Goal: Information Seeking & Learning: Learn about a topic

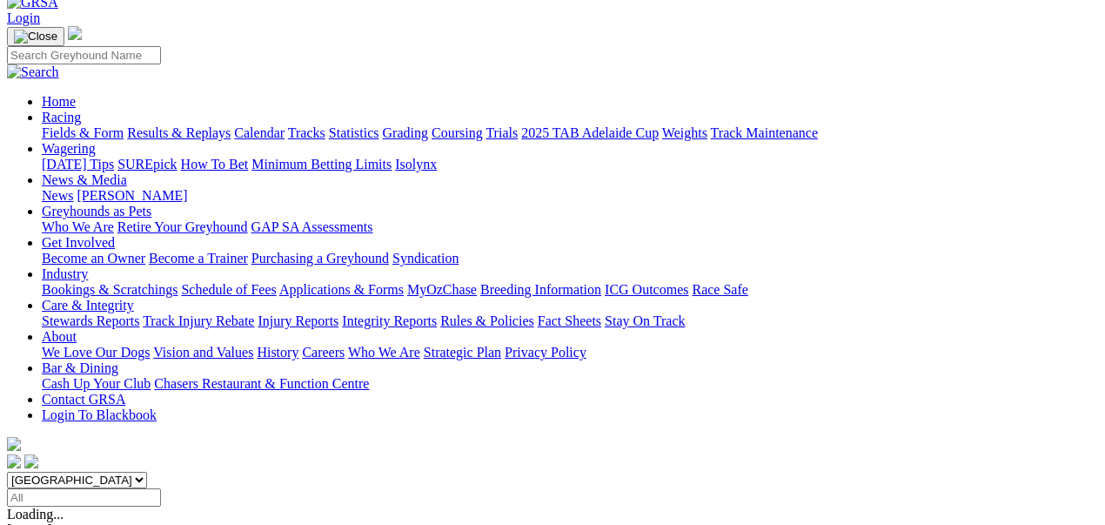
scroll to position [116, 0]
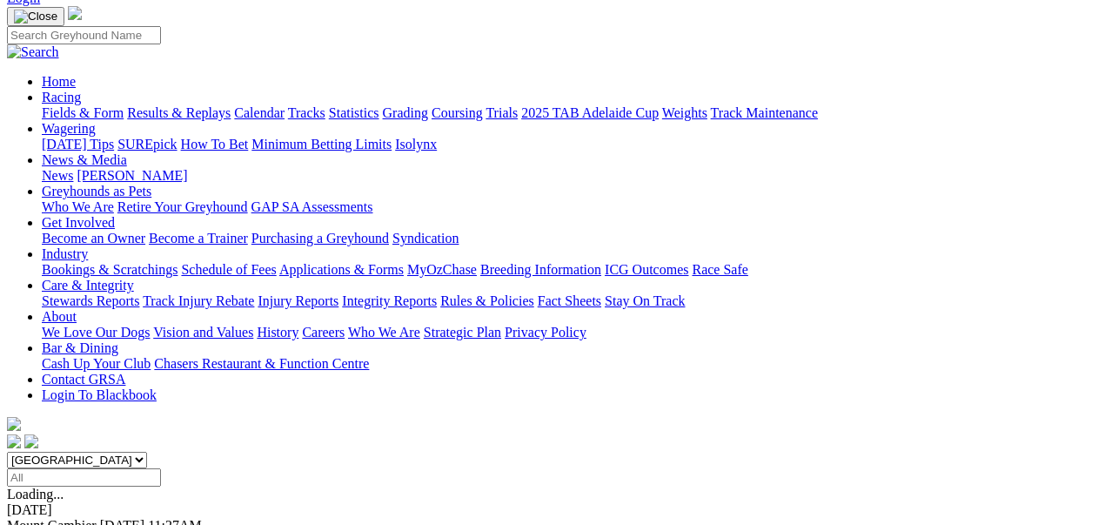
click at [147, 452] on select "South Australia New South Wales Northern Territory Queensland Tasmania Victoria…" at bounding box center [77, 460] width 140 height 17
select select "WA"
click at [69, 452] on select "South Australia New South Wales Northern Territory Queensland Tasmania Victoria…" at bounding box center [77, 460] width 140 height 17
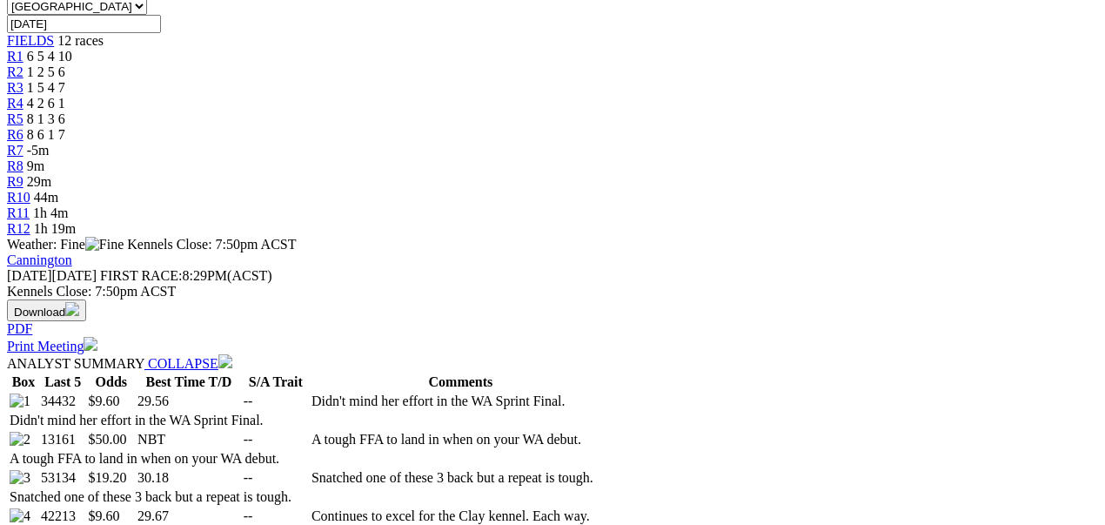
scroll to position [580, 0]
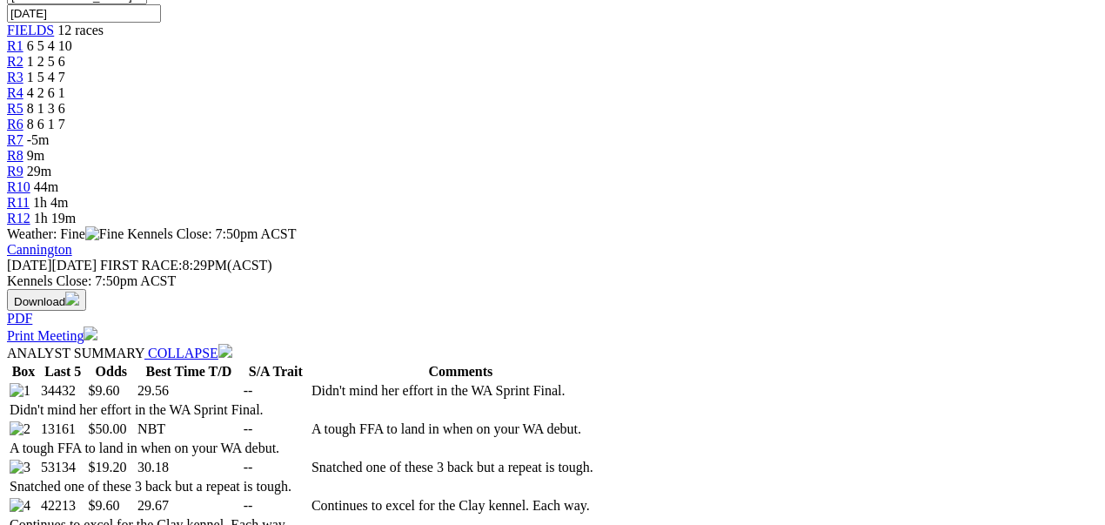
select select "20"
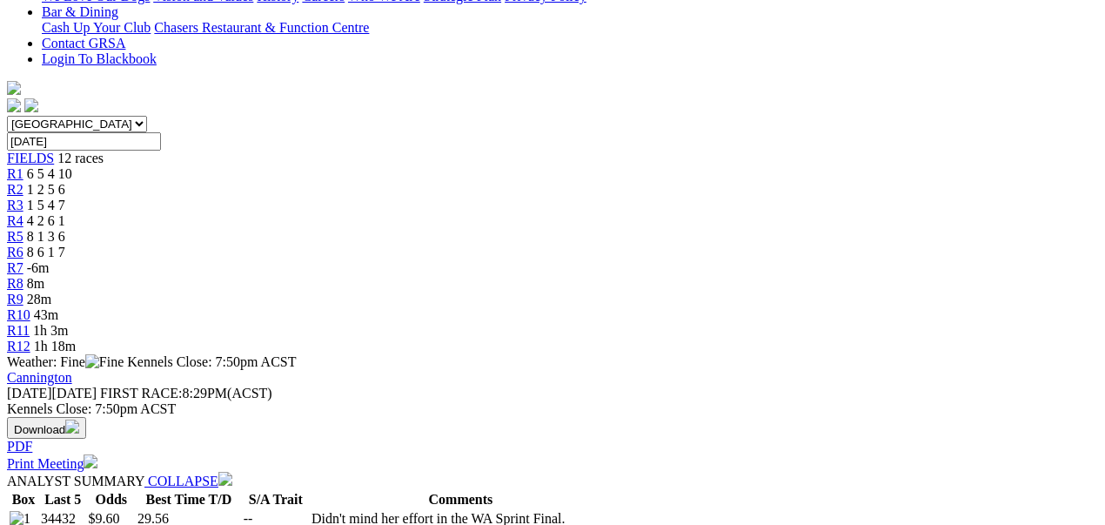
scroll to position [521, 0]
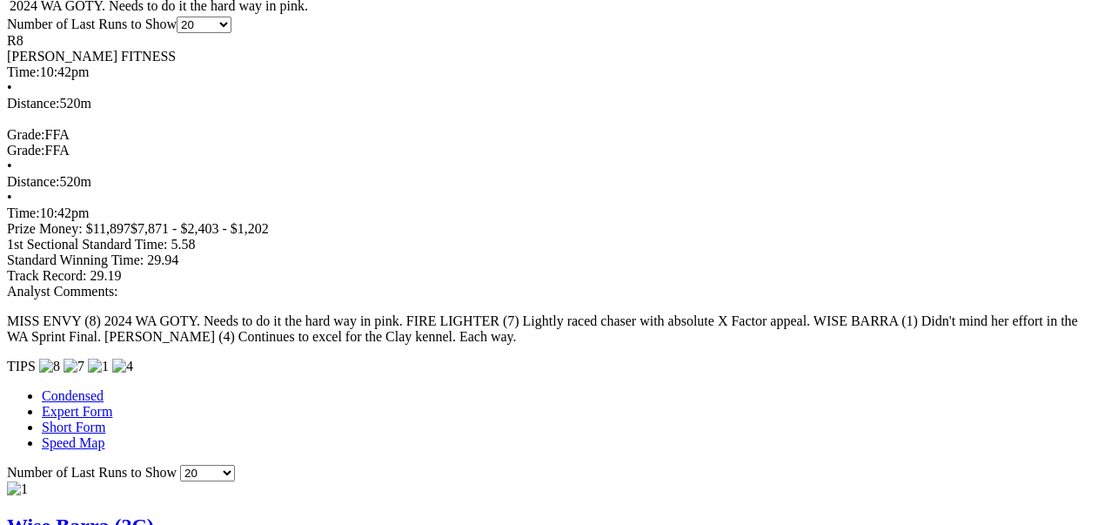
scroll to position [1218, 0]
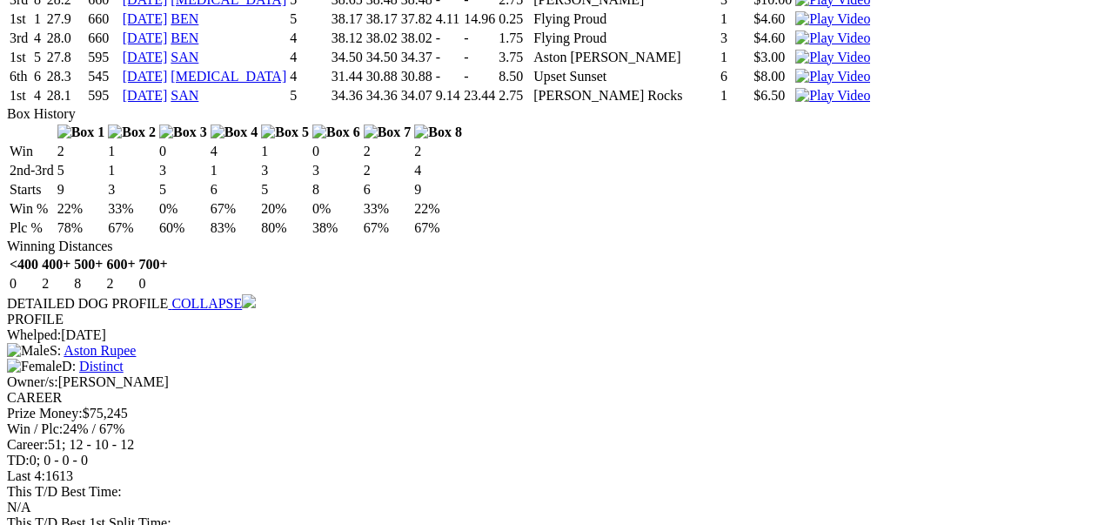
scroll to position [3365, 0]
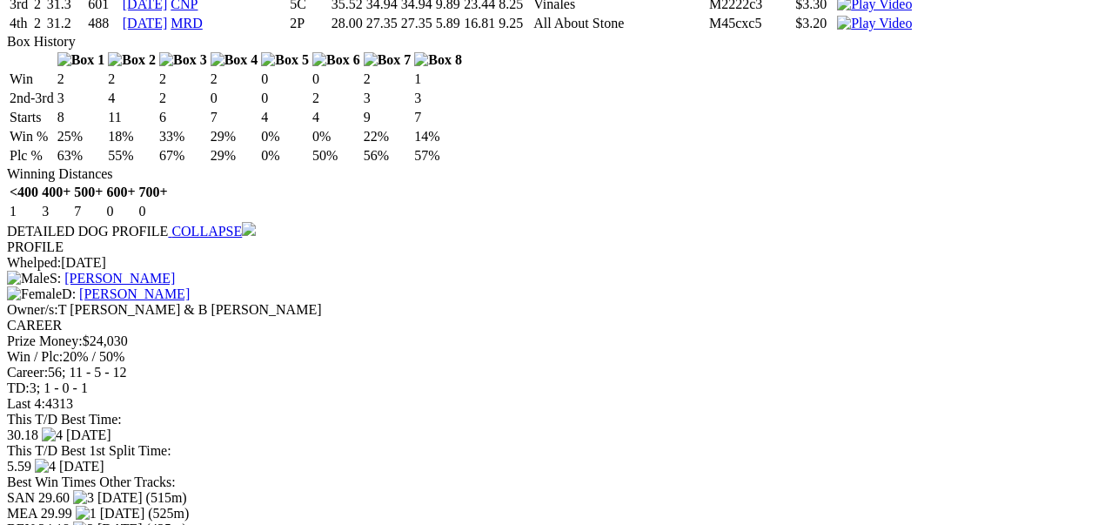
scroll to position [4525, 0]
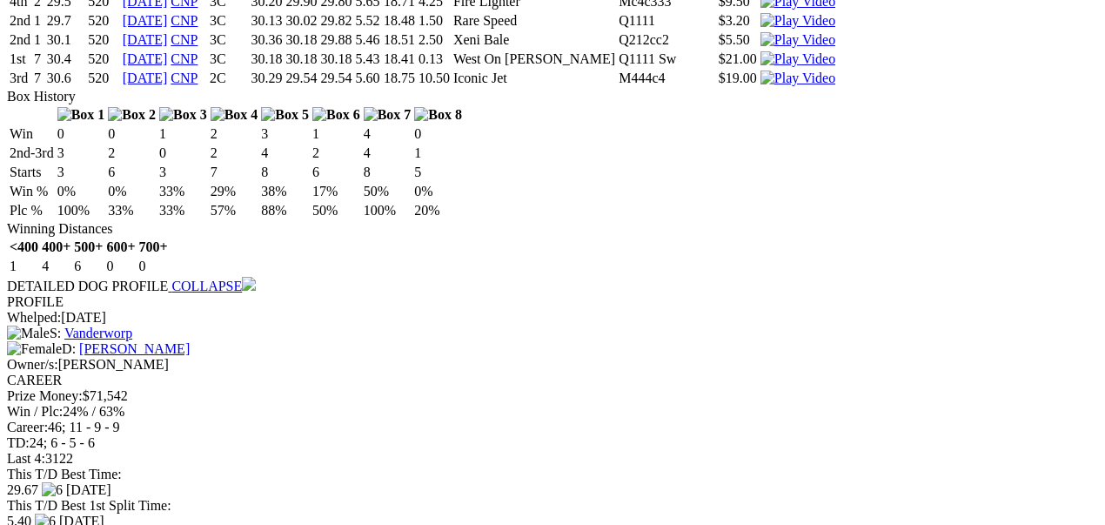
scroll to position [5744, 0]
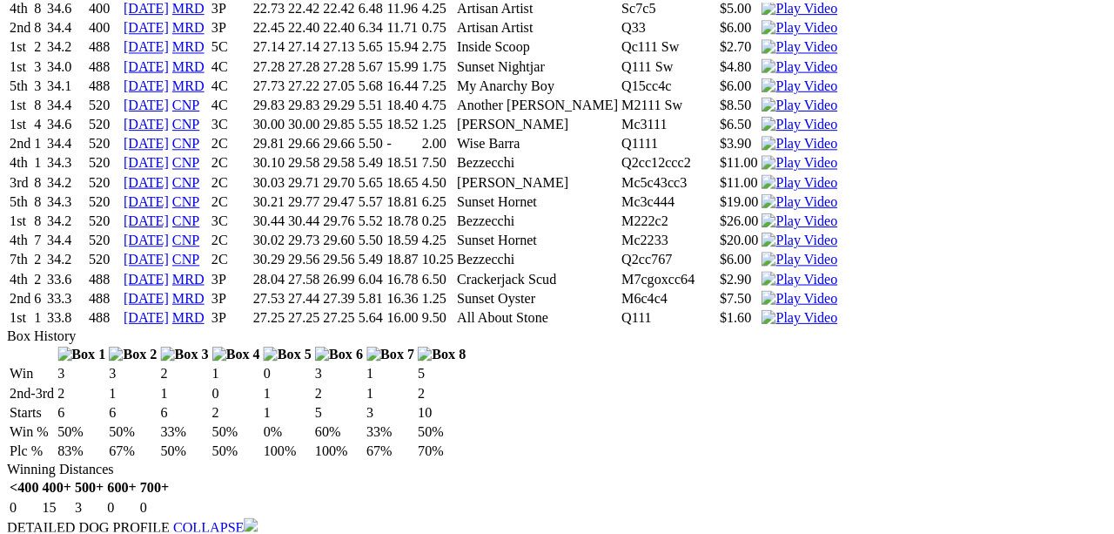
scroll to position [6730, 0]
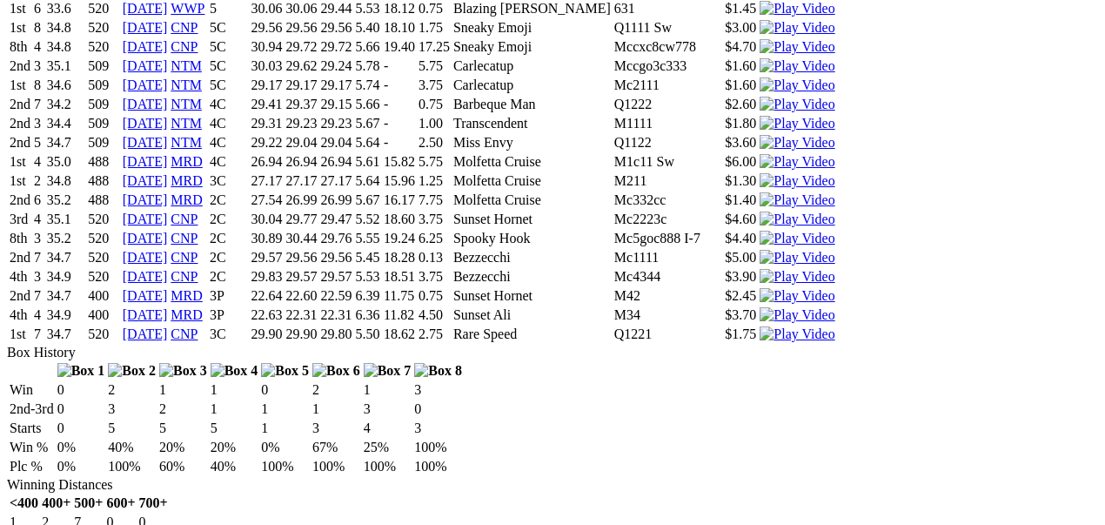
scroll to position [7833, 0]
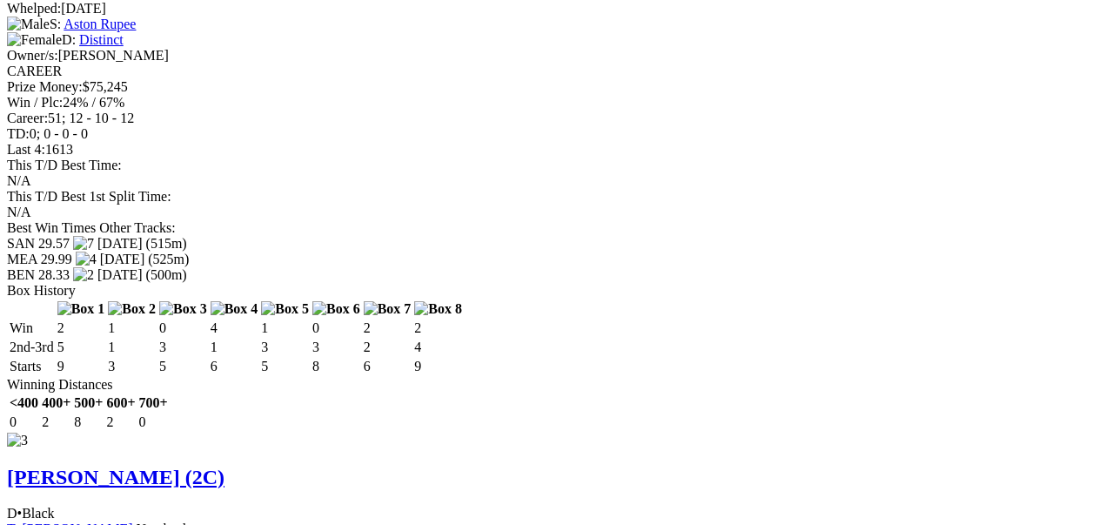
scroll to position [0, 0]
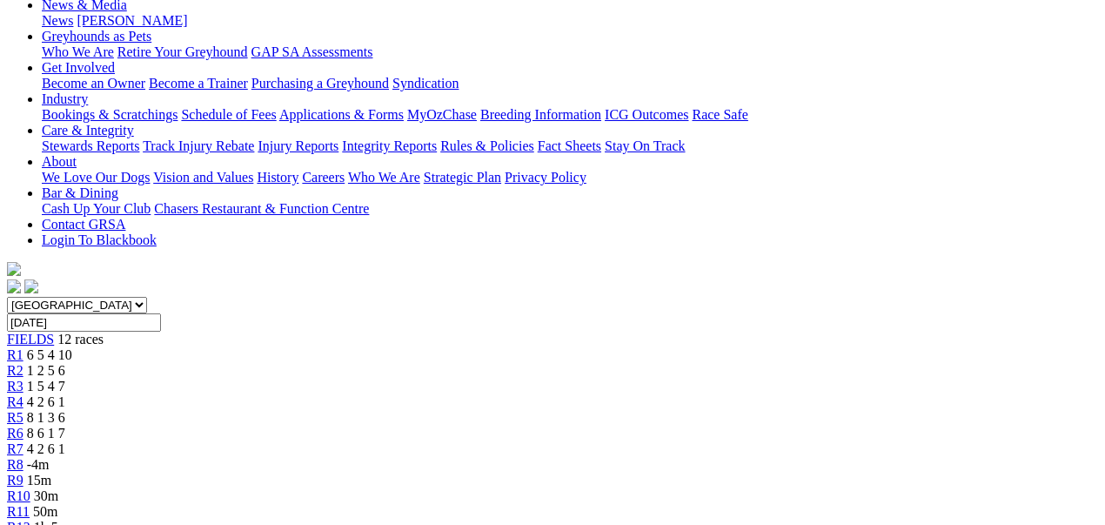
scroll to position [530, 0]
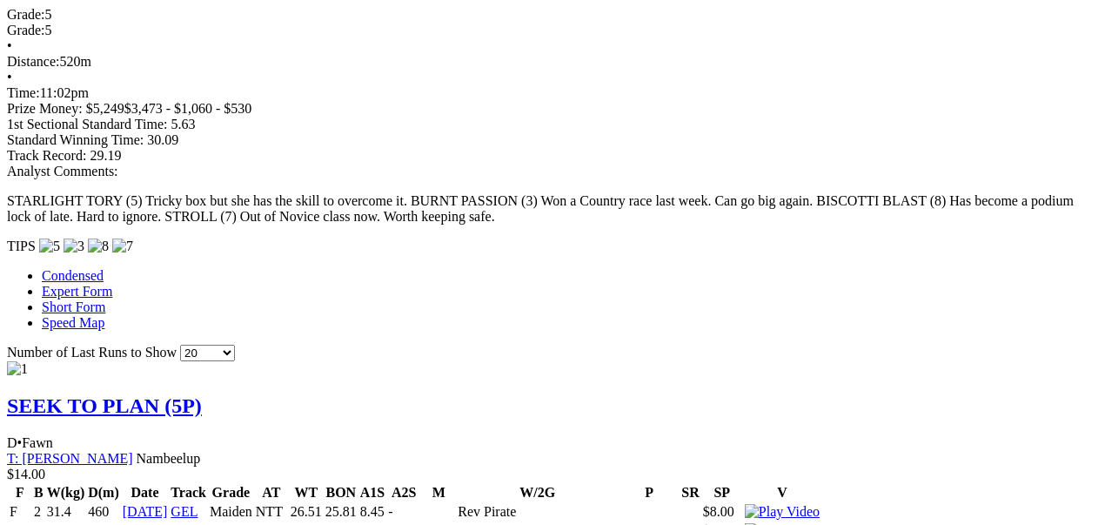
scroll to position [1393, 0]
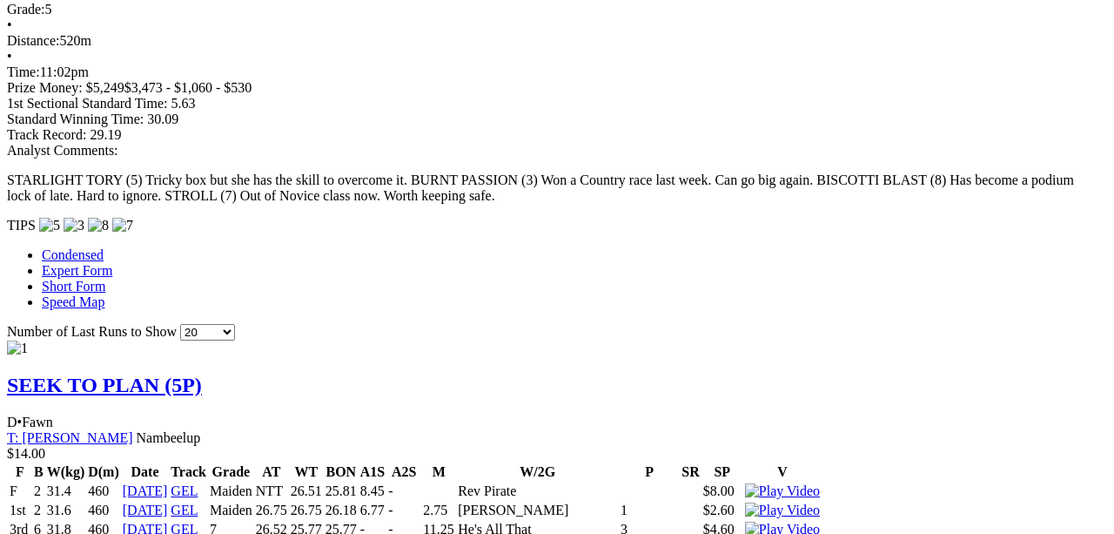
drag, startPoint x: 754, startPoint y: 57, endPoint x: 744, endPoint y: 57, distance: 9.6
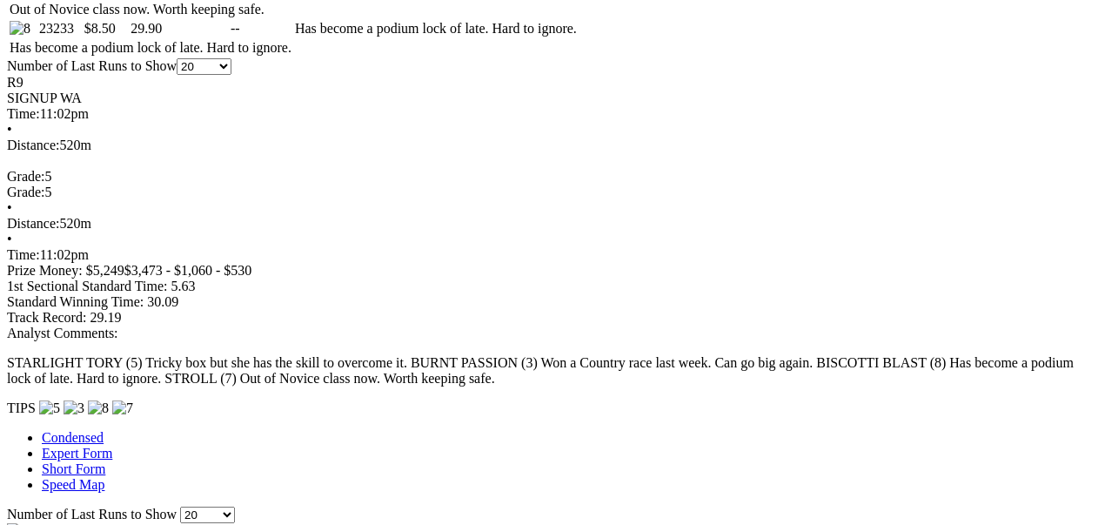
scroll to position [1276, 0]
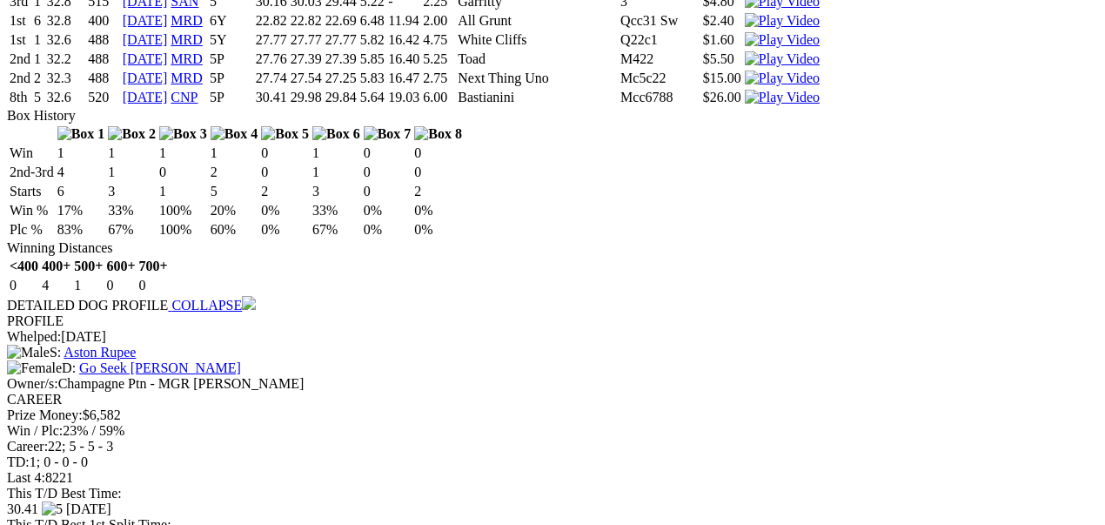
scroll to position [2320, 0]
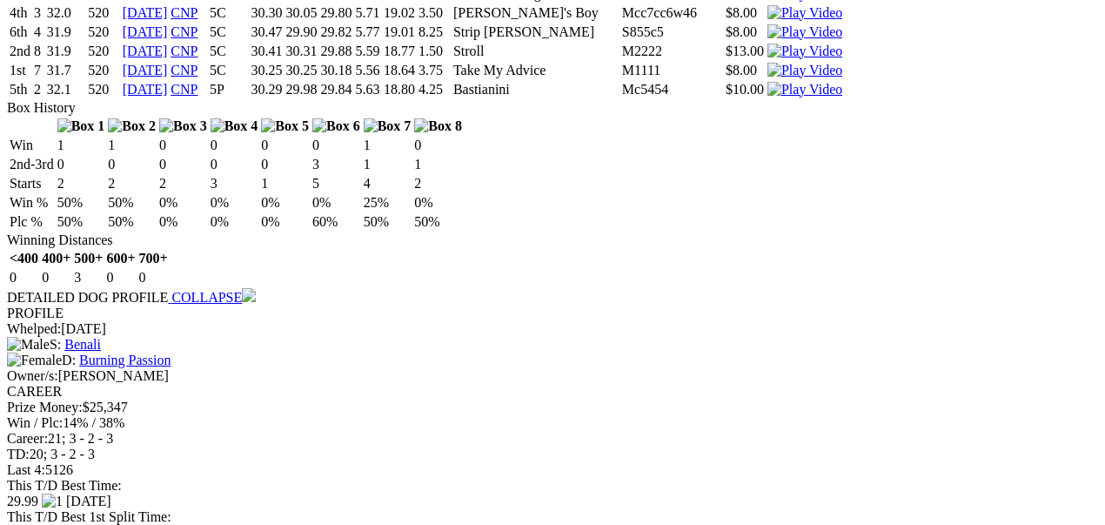
scroll to position [3365, 0]
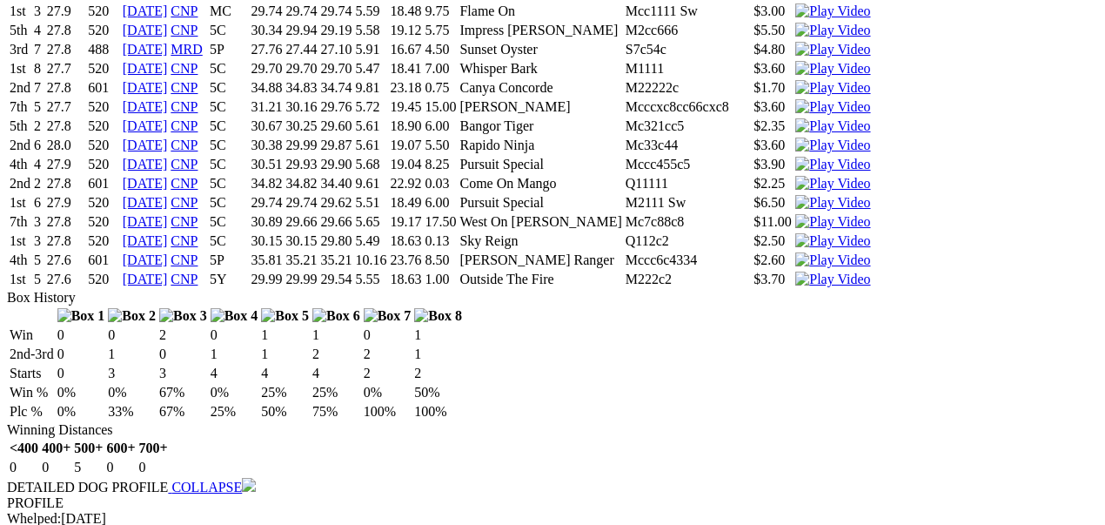
scroll to position [4468, 0]
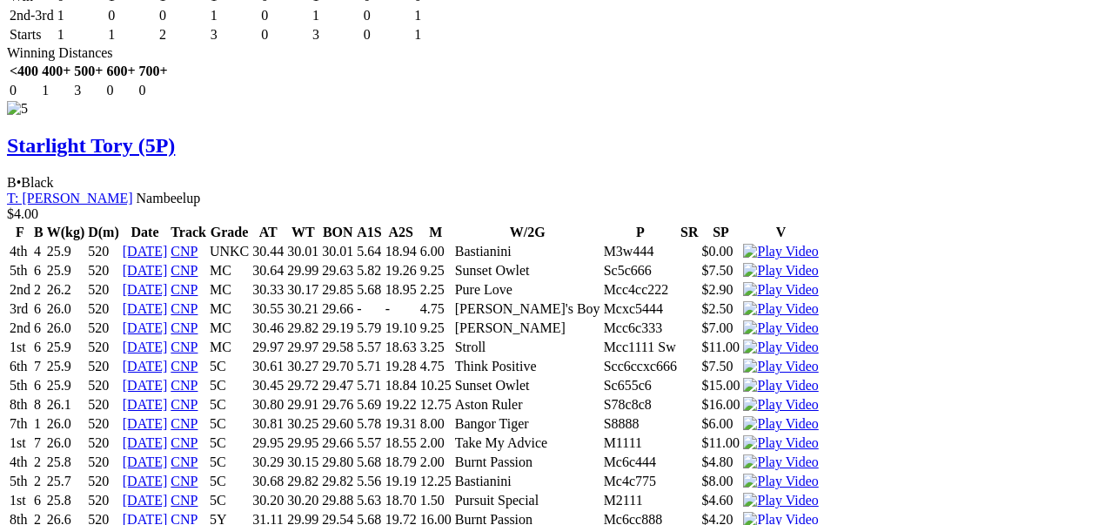
scroll to position [6383, 0]
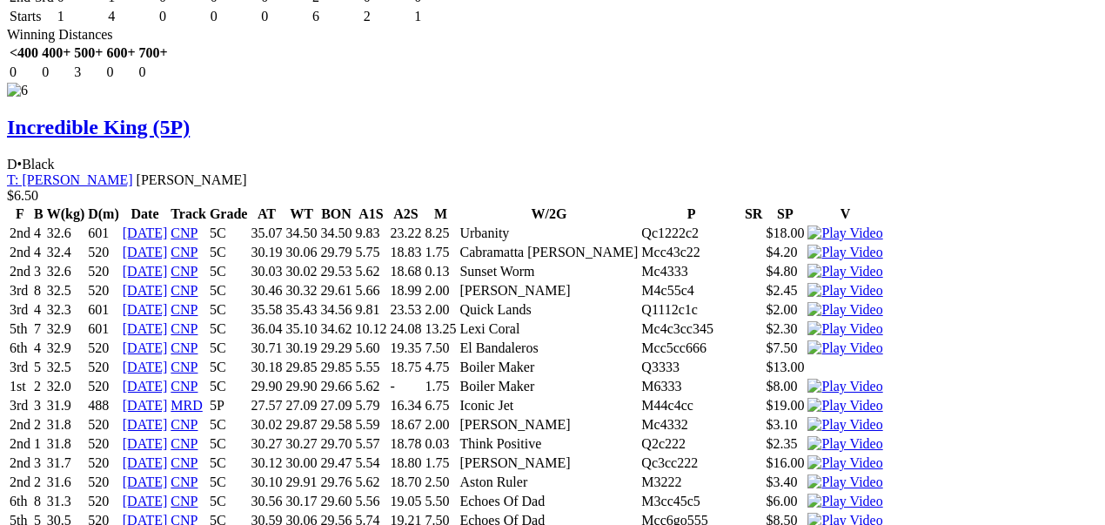
scroll to position [7369, 0]
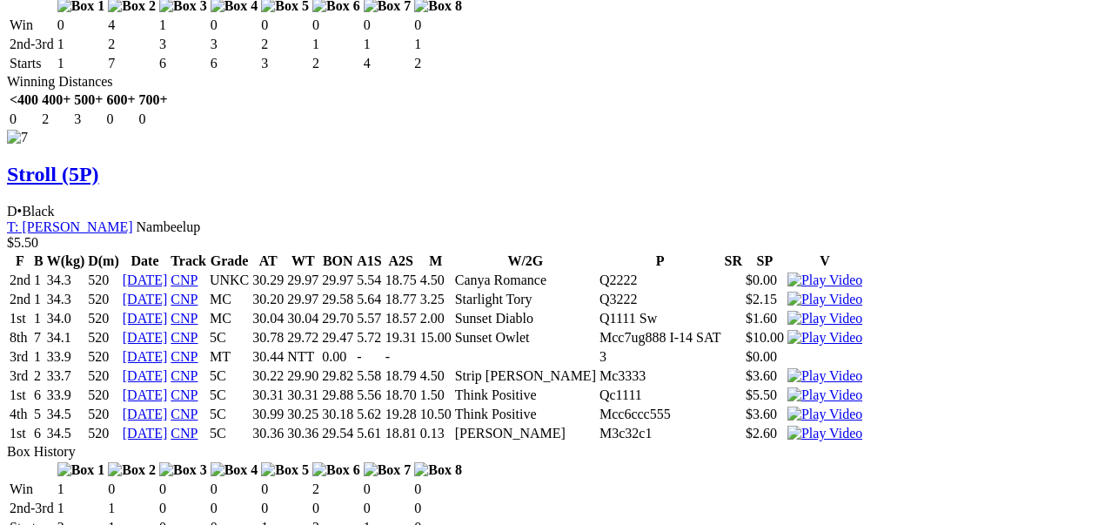
scroll to position [8297, 0]
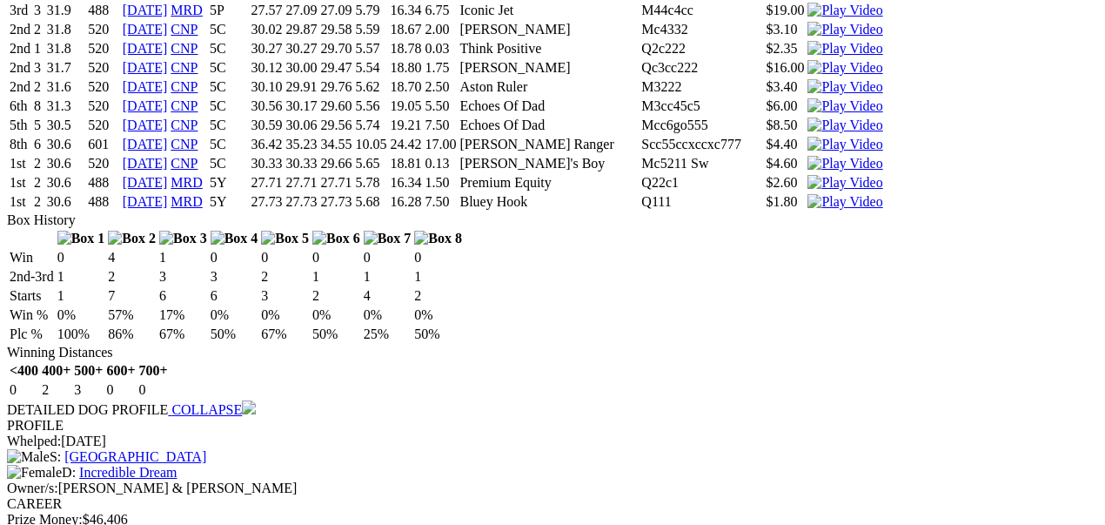
scroll to position [0, 0]
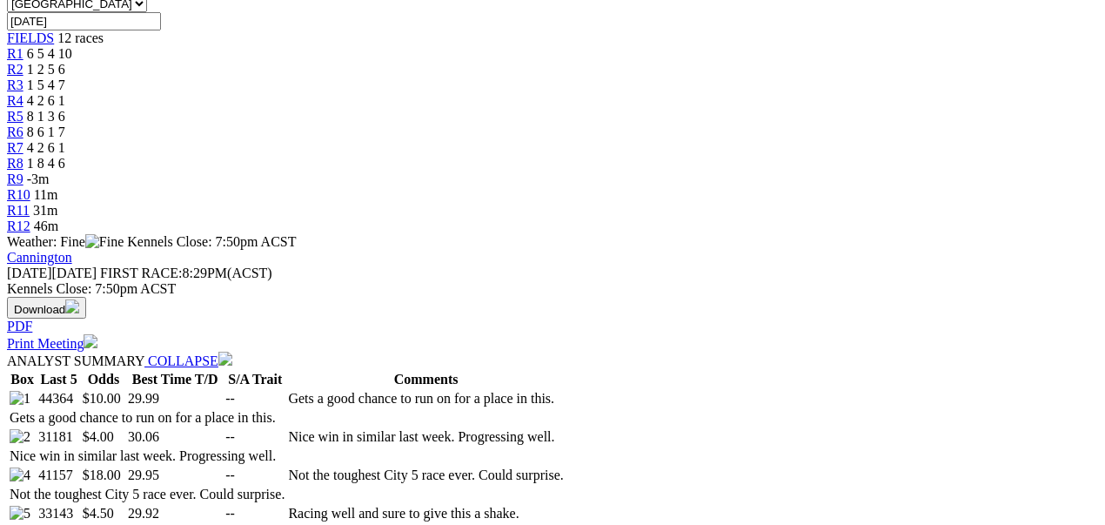
scroll to position [580, 0]
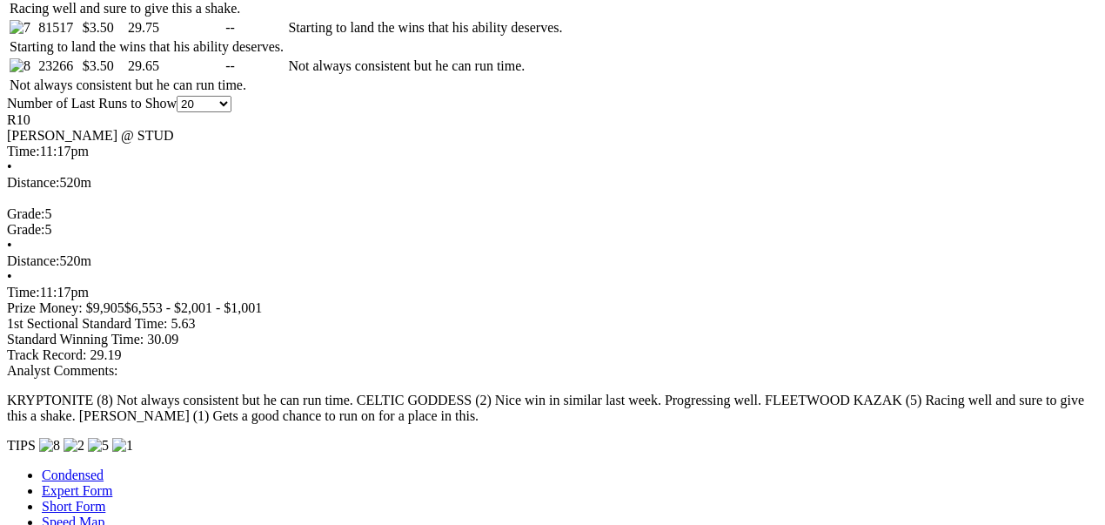
scroll to position [1160, 0]
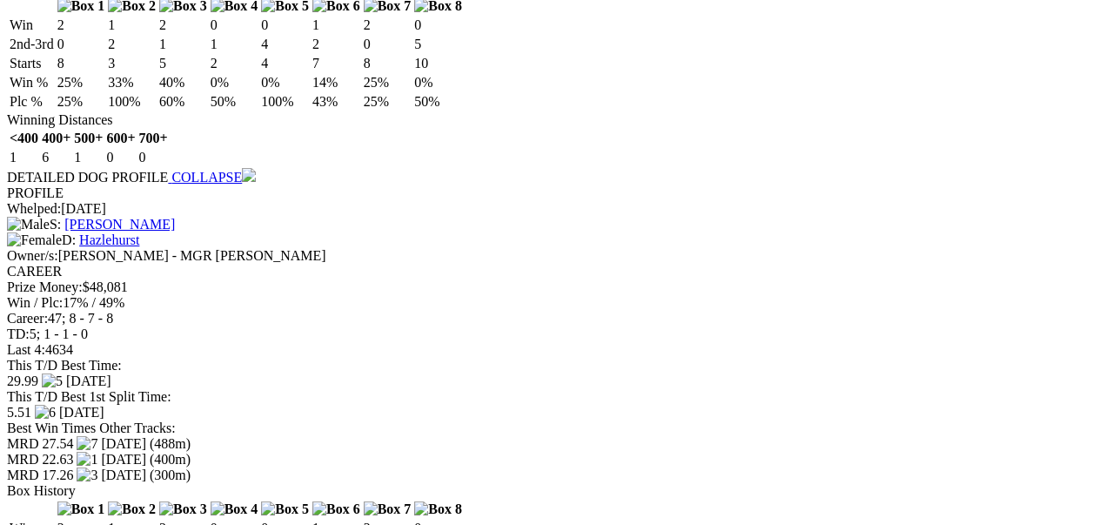
scroll to position [2205, 0]
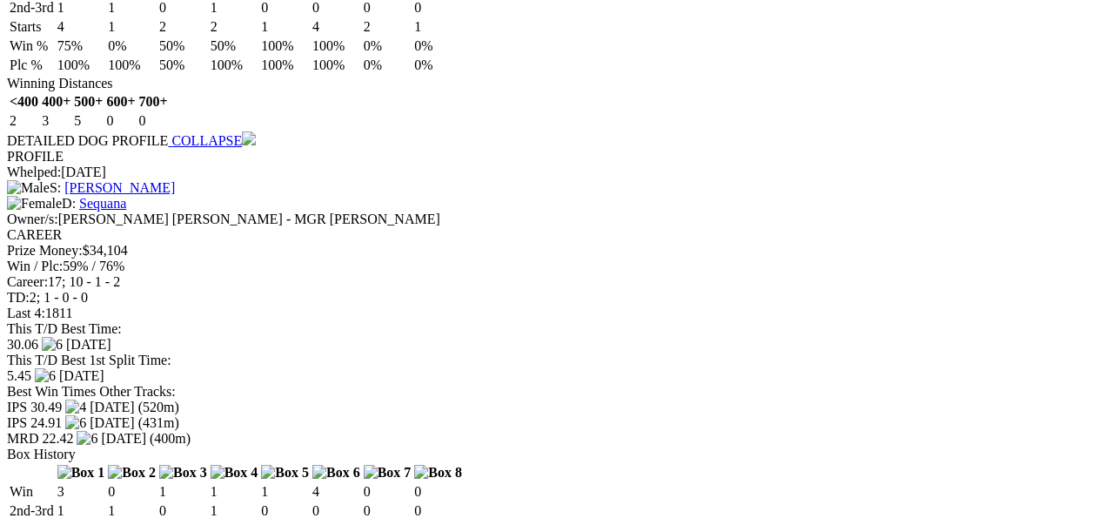
scroll to position [3365, 0]
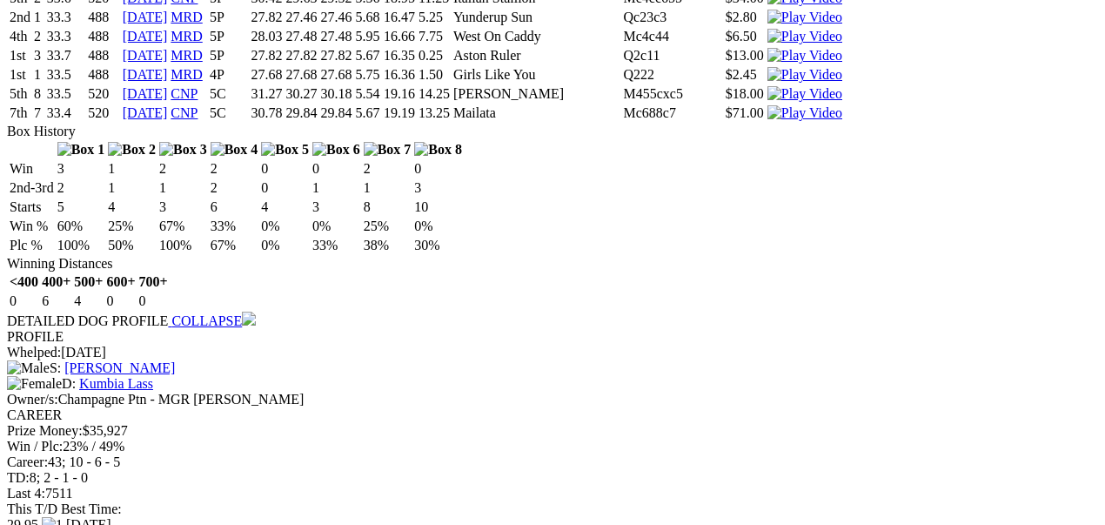
scroll to position [4468, 0]
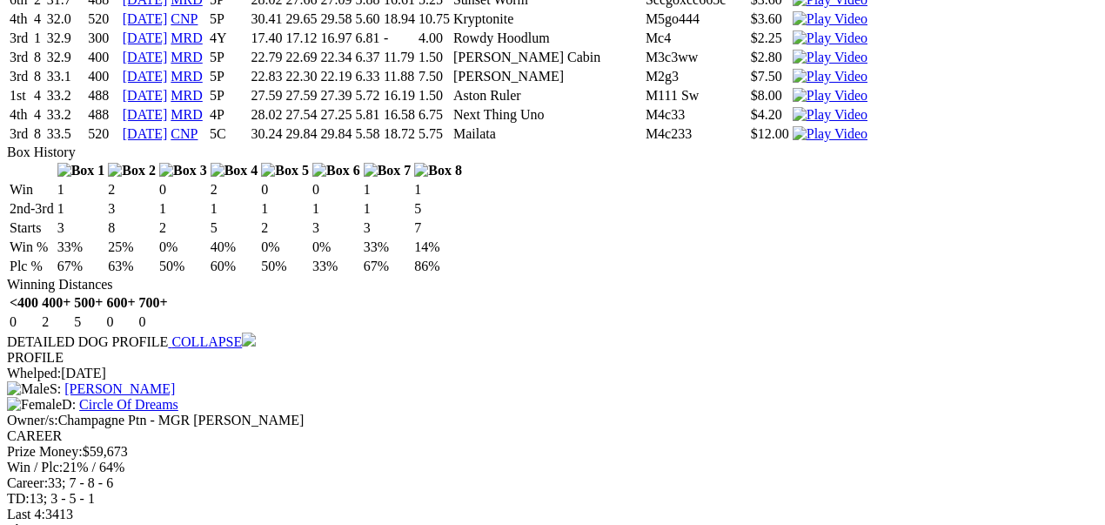
scroll to position [5512, 0]
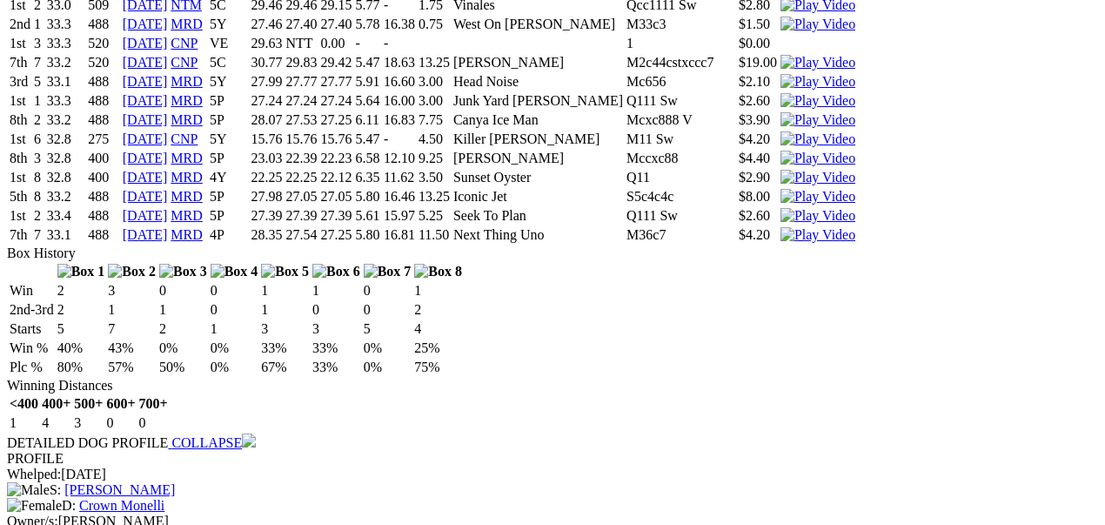
scroll to position [6615, 0]
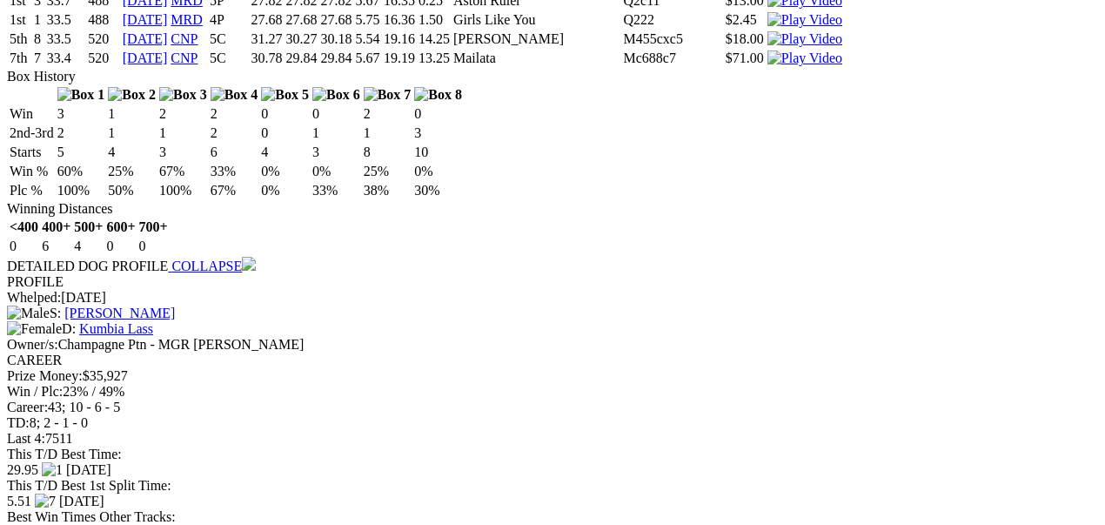
scroll to position [4409, 0]
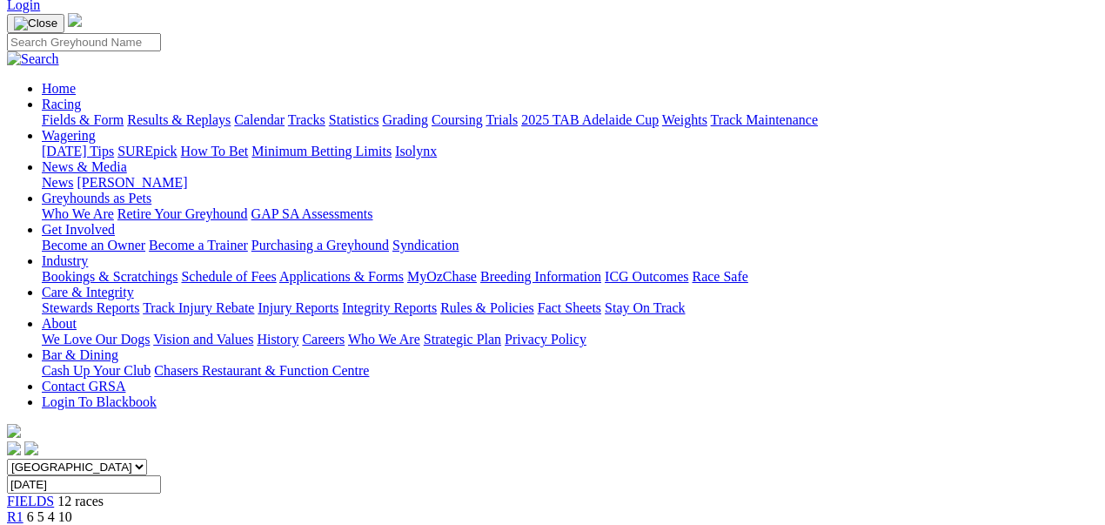
scroll to position [0, 0]
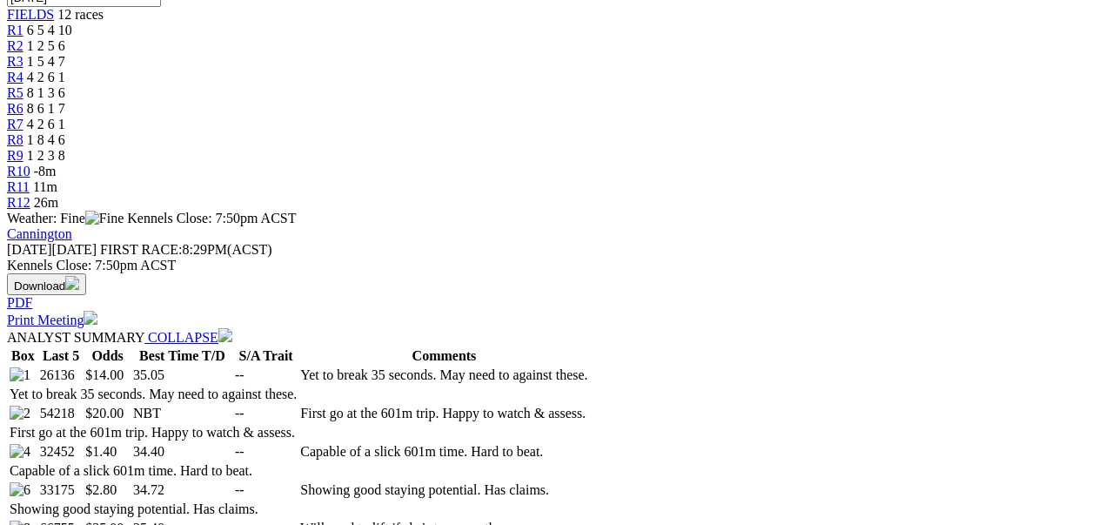
scroll to position [595, 0]
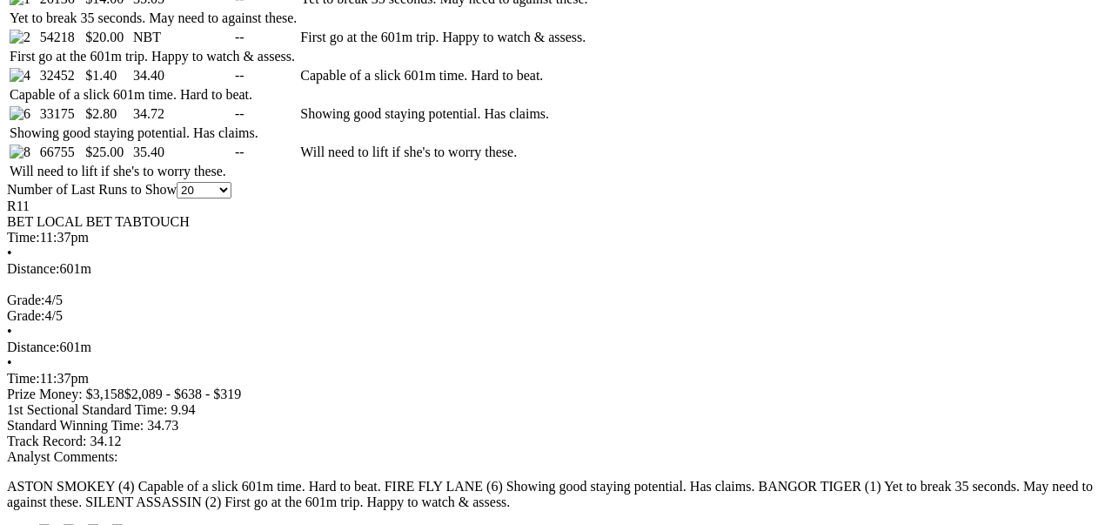
scroll to position [1001, 0]
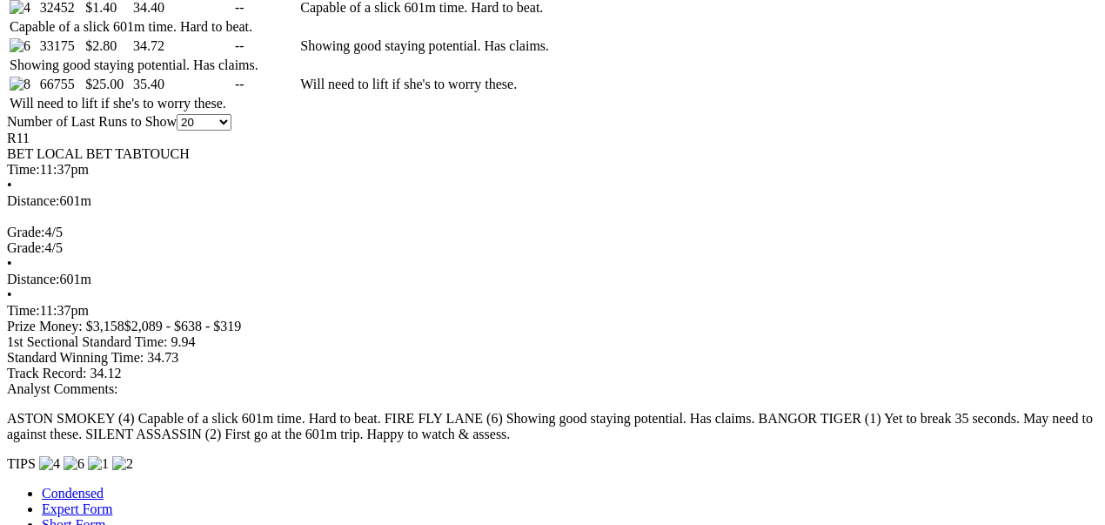
scroll to position [1059, 0]
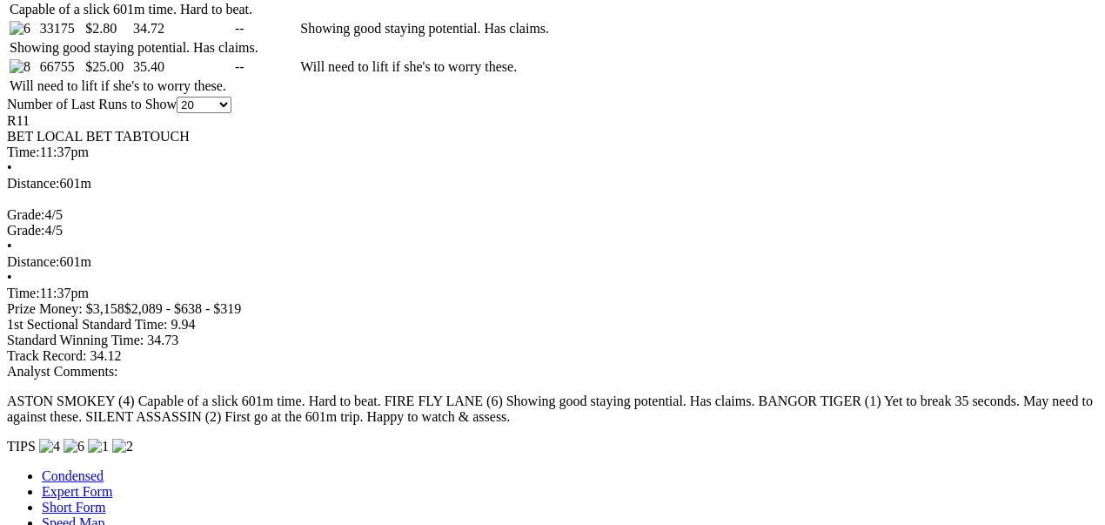
scroll to position [1118, 0]
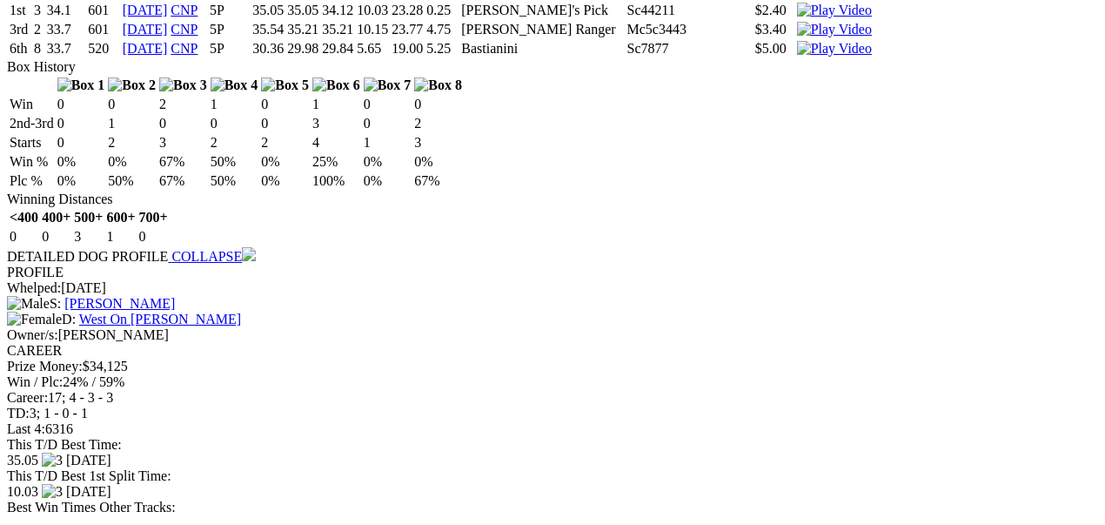
scroll to position [2220, 0]
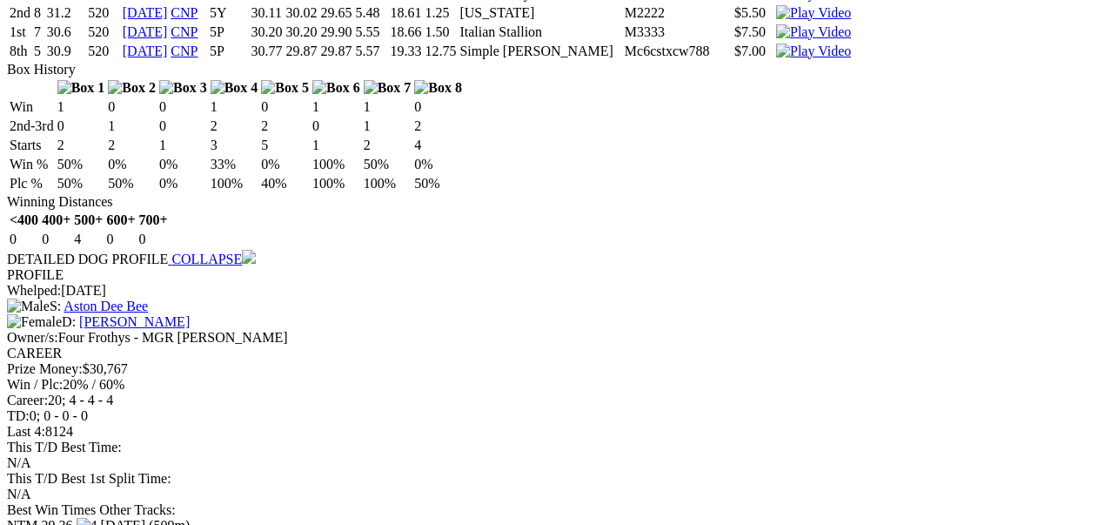
scroll to position [3438, 0]
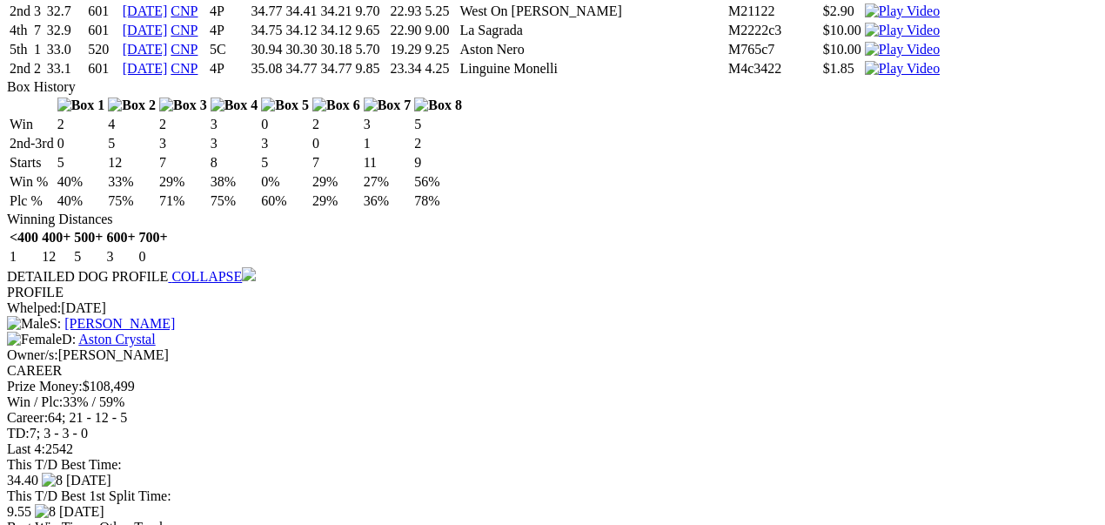
scroll to position [4425, 0]
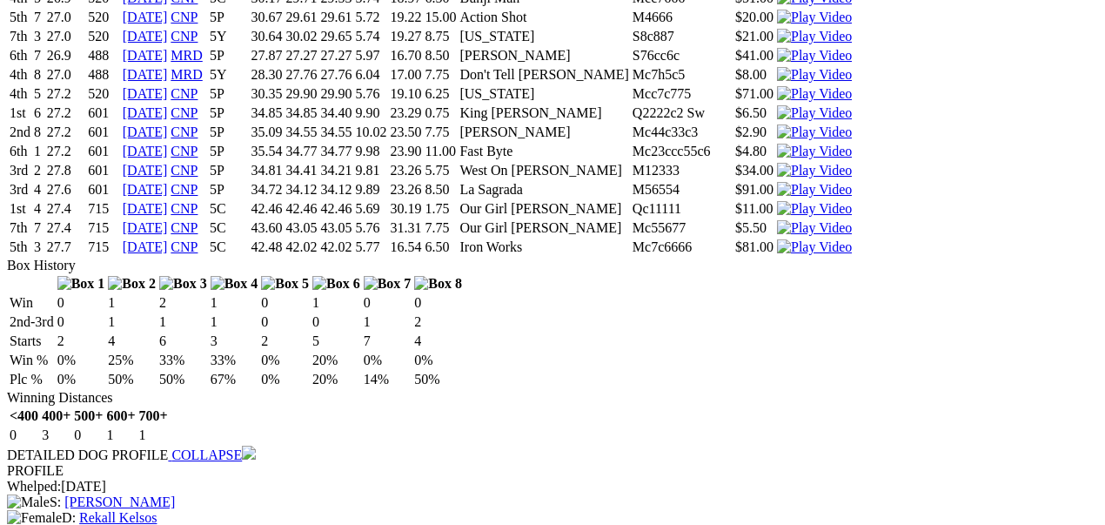
scroll to position [5470, 0]
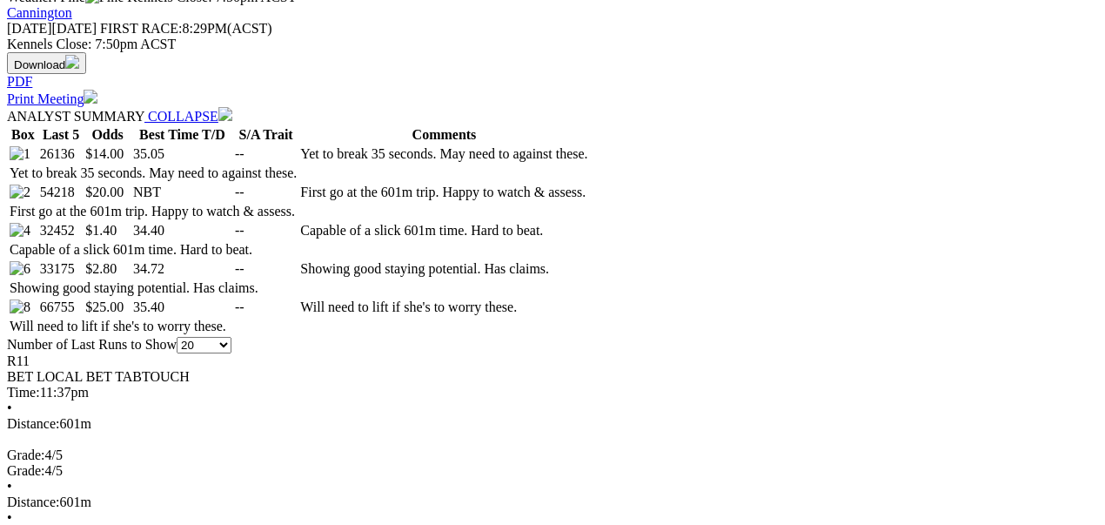
scroll to position [0, 0]
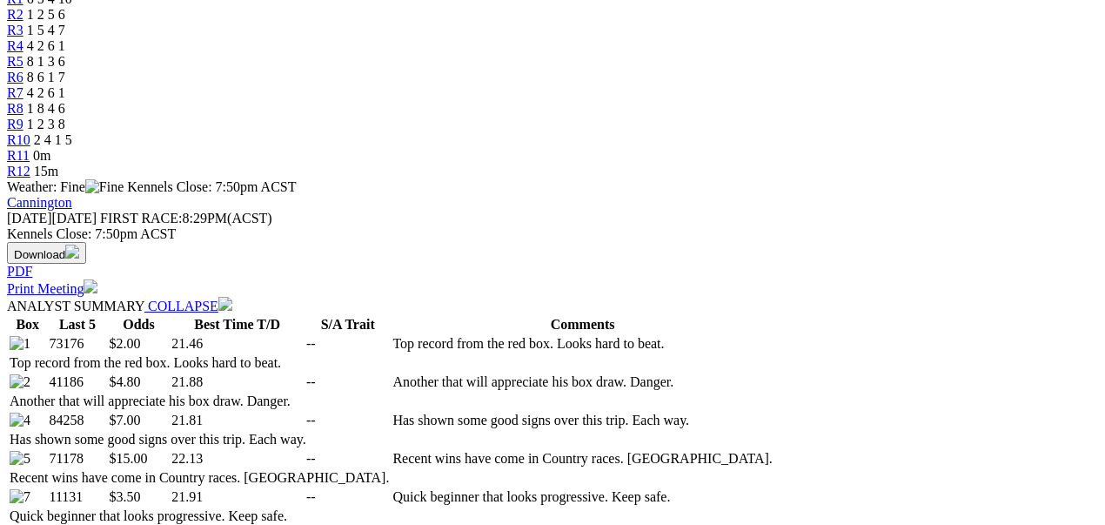
scroll to position [638, 0]
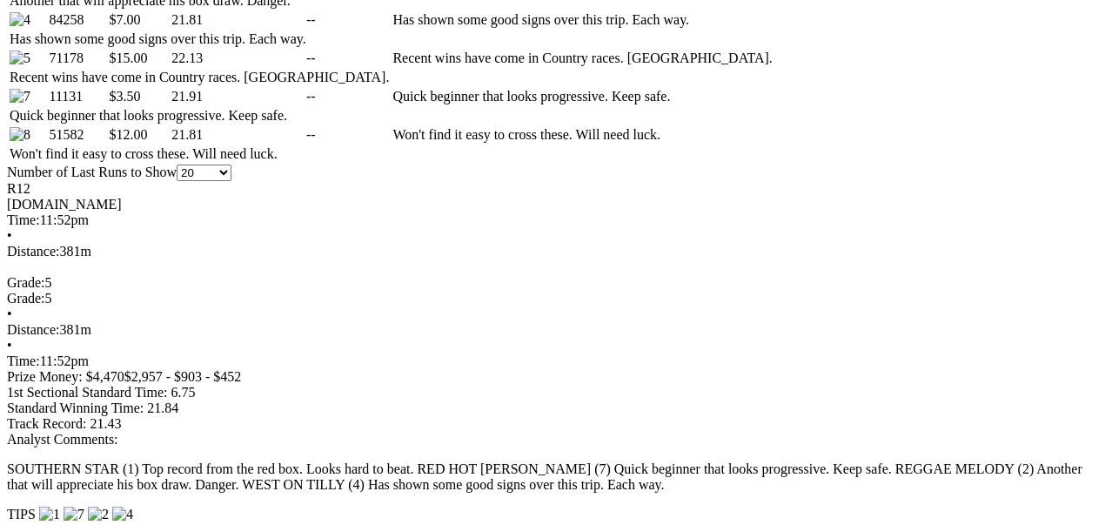
scroll to position [1102, 0]
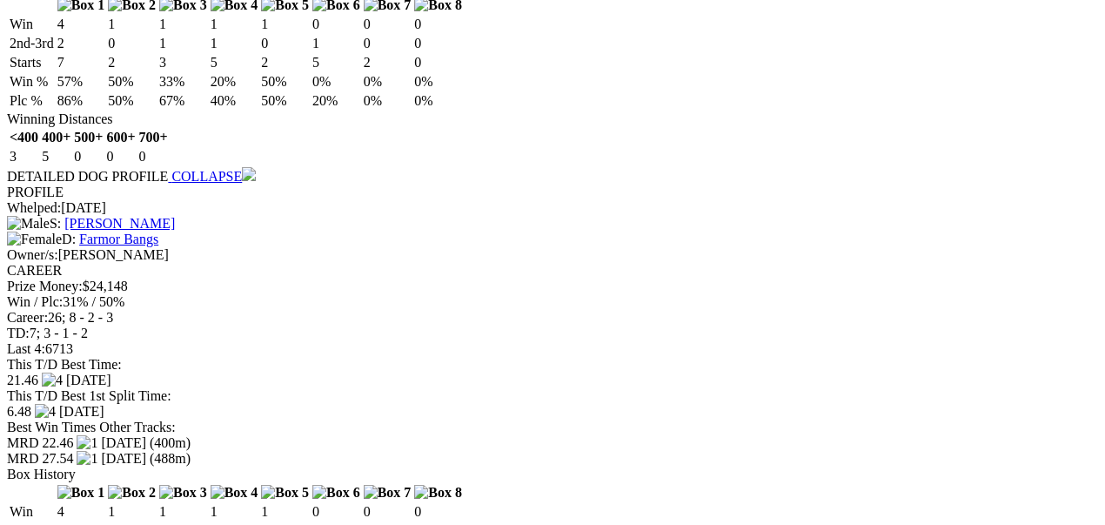
scroll to position [2205, 0]
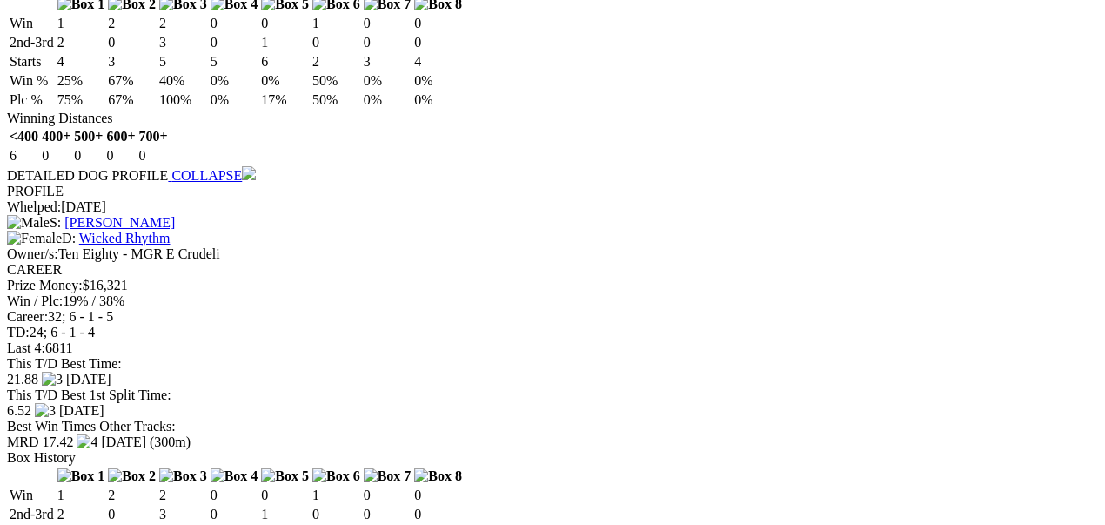
scroll to position [3365, 0]
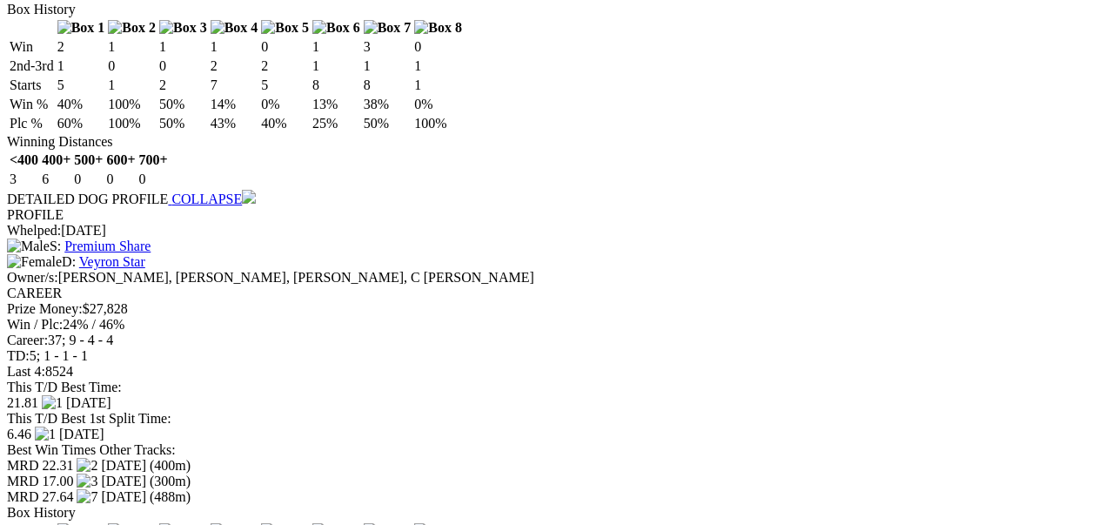
scroll to position [4526, 0]
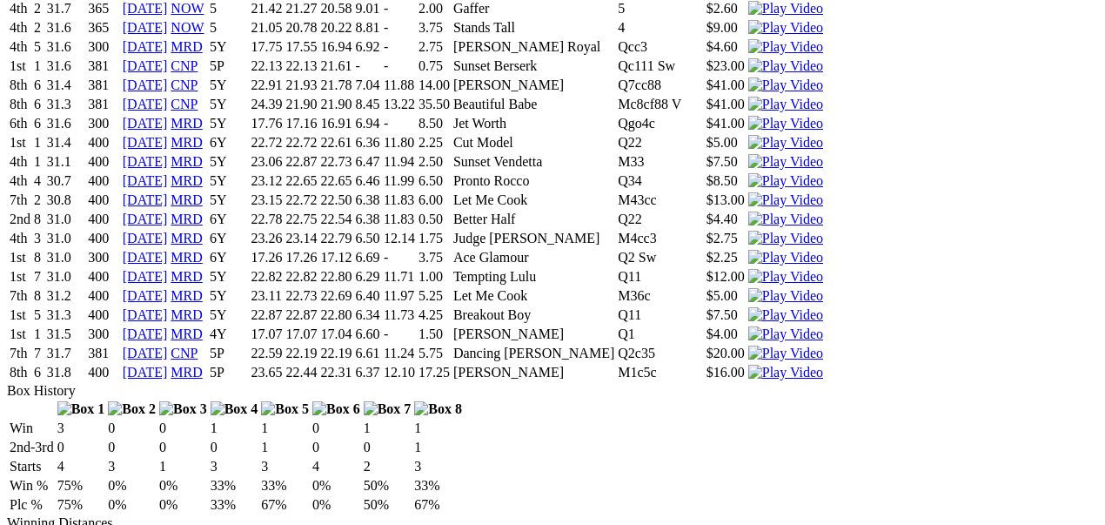
scroll to position [5338, 0]
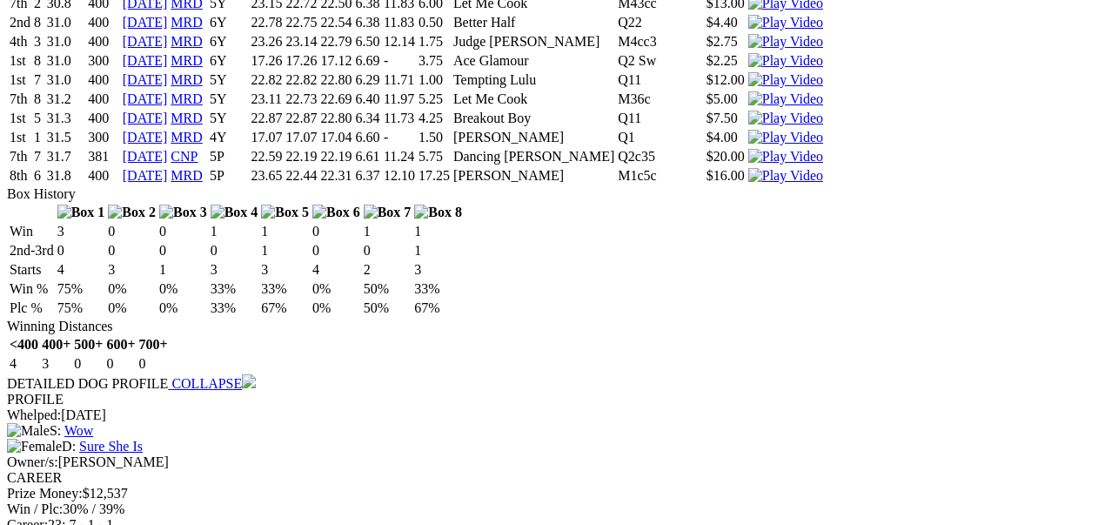
scroll to position [5454, 0]
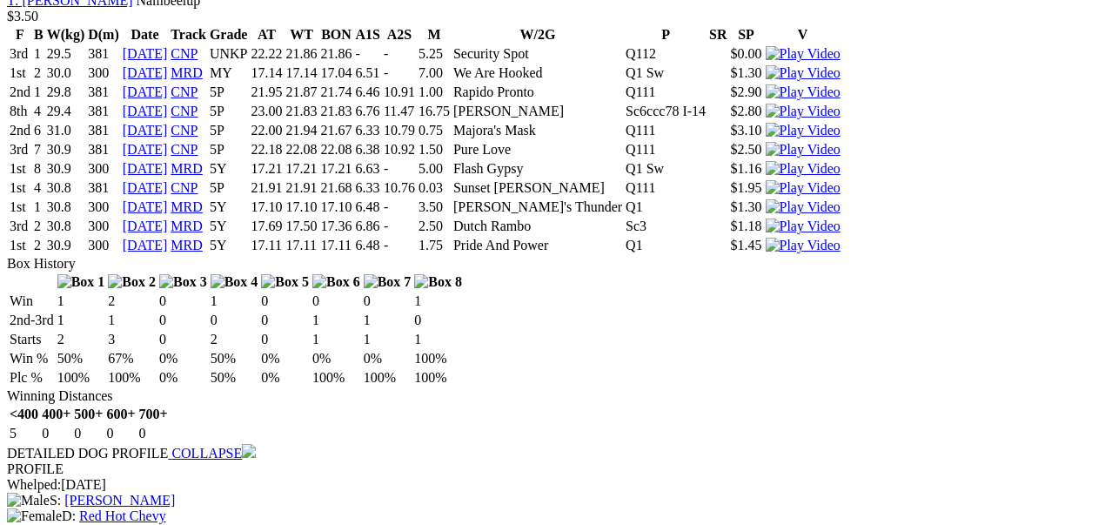
scroll to position [6441, 0]
